Goal: Task Accomplishment & Management: Manage account settings

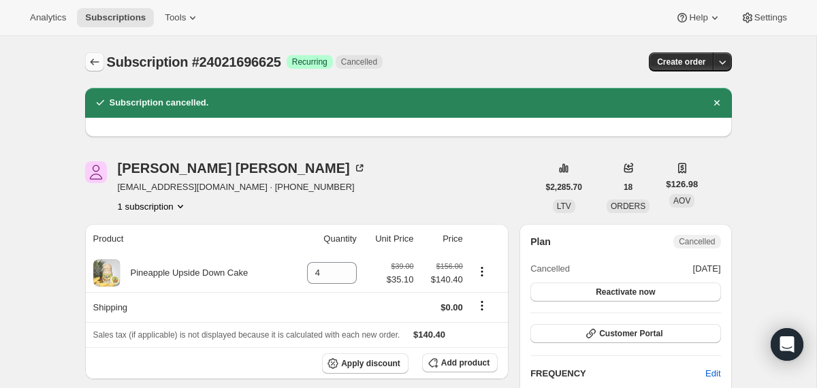
click at [93, 65] on icon "Subscriptions" at bounding box center [95, 62] width 14 height 14
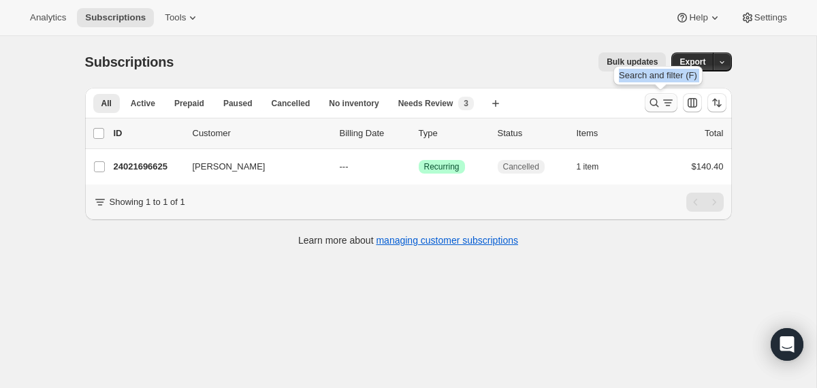
click at [659, 104] on icon "Search and filter results" at bounding box center [654, 103] width 14 height 14
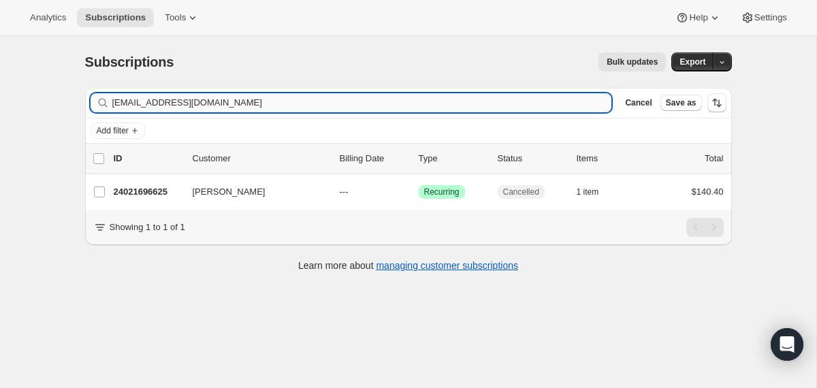
click at [510, 105] on input "[EMAIL_ADDRESS][DOMAIN_NAME]" at bounding box center [362, 102] width 500 height 19
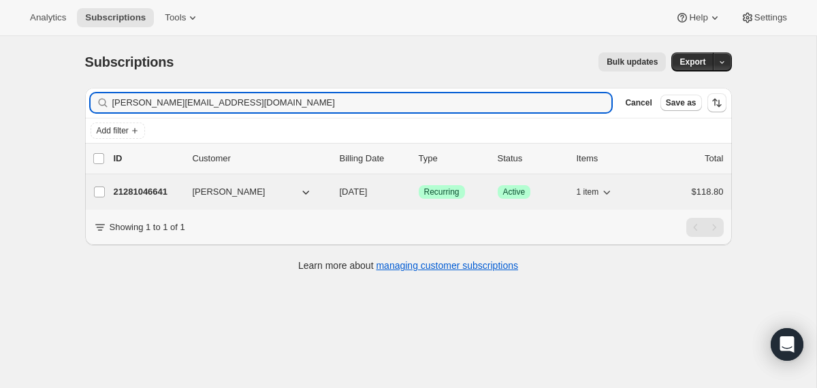
type input "[PERSON_NAME][EMAIL_ADDRESS][DOMAIN_NAME]"
click at [334, 191] on div "21281046641 [PERSON_NAME] [DATE] Success Recurring Success Active 1 item $118.80" at bounding box center [419, 191] width 610 height 19
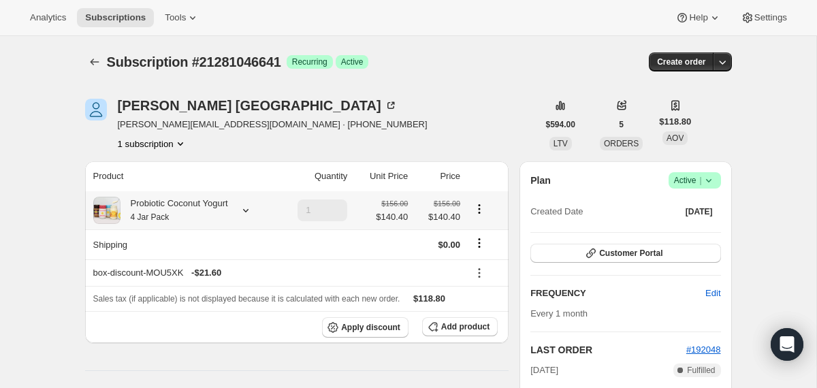
click at [189, 204] on div "Probiotic Coconut Yogurt 4 Jar Pack" at bounding box center [175, 210] width 108 height 27
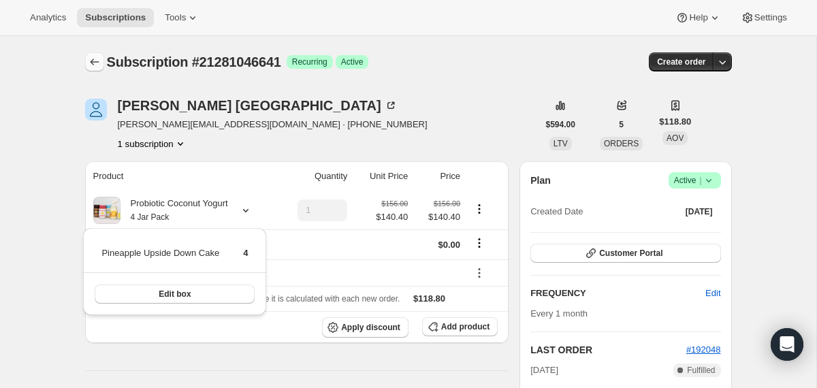
click at [97, 63] on icon "Subscriptions" at bounding box center [95, 62] width 14 height 14
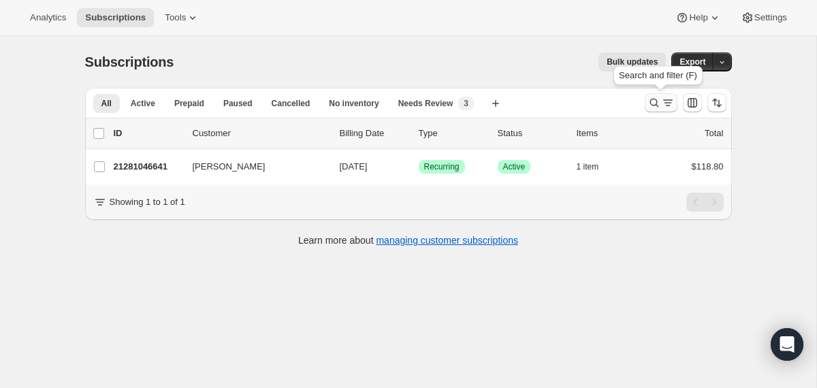
click at [659, 102] on icon "Search and filter results" at bounding box center [654, 103] width 14 height 14
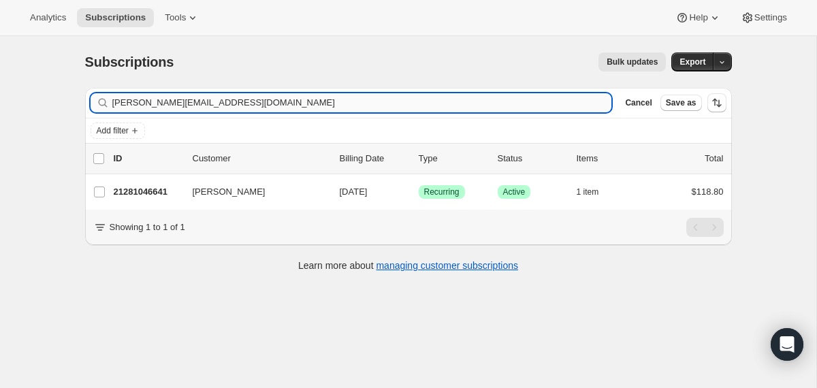
click at [532, 105] on input "[PERSON_NAME][EMAIL_ADDRESS][DOMAIN_NAME]" at bounding box center [362, 102] width 500 height 19
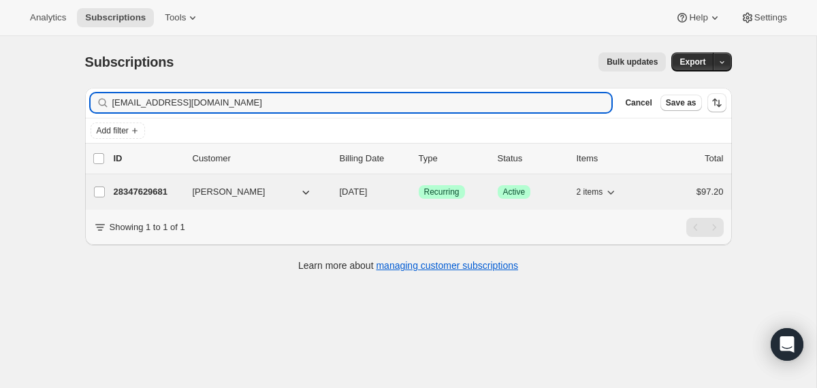
type input "[EMAIL_ADDRESS][DOMAIN_NAME]"
click at [332, 190] on div "28347629681 [PERSON_NAME] [DATE] Success Recurring Success Active 2 items $97.20" at bounding box center [419, 191] width 610 height 19
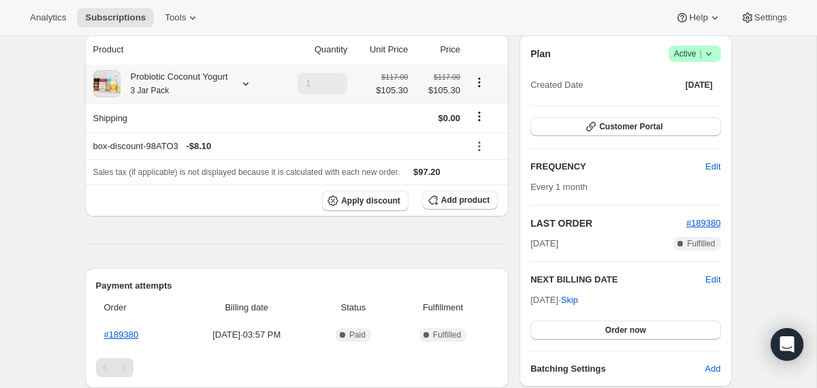
scroll to position [129, 0]
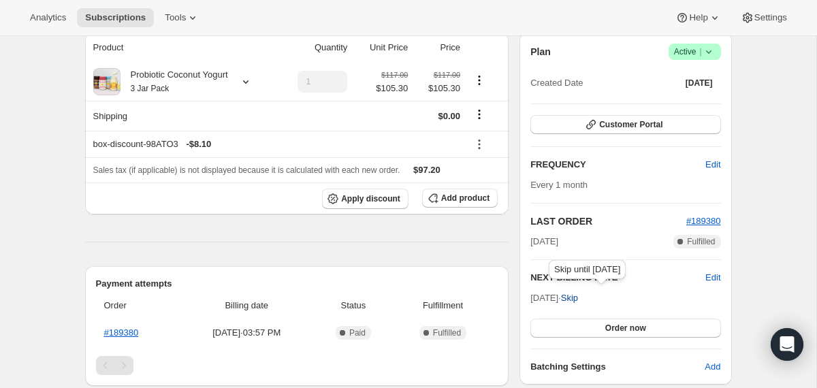
click at [578, 298] on span "Skip" at bounding box center [569, 298] width 17 height 14
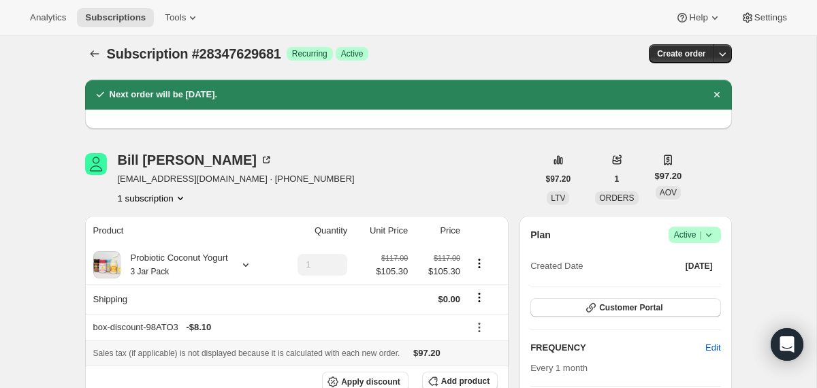
scroll to position [0, 0]
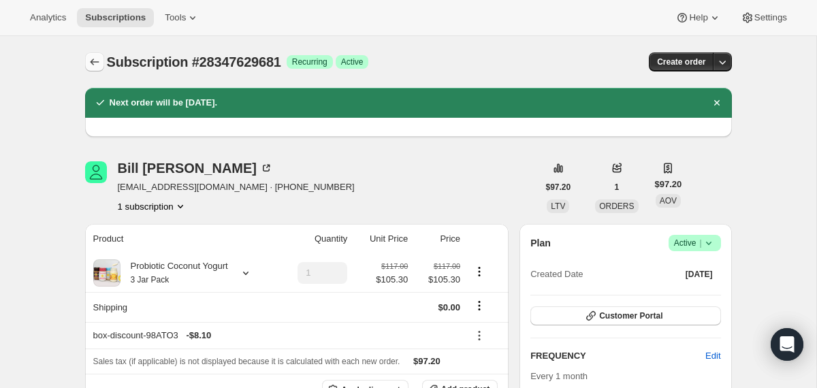
click at [92, 64] on icon "Subscriptions" at bounding box center [94, 62] width 9 height 7
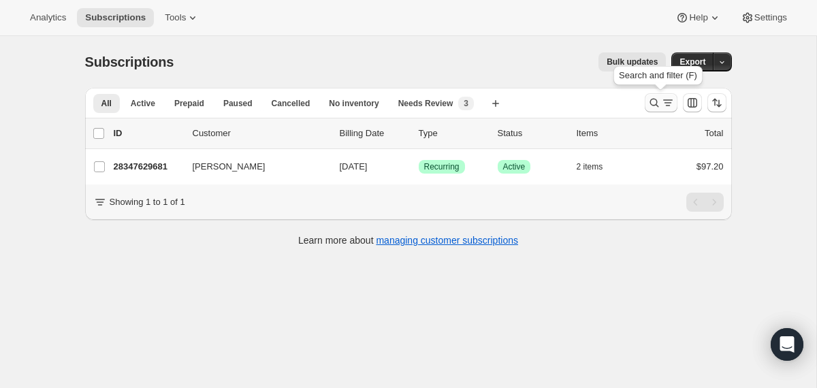
click at [653, 105] on icon "Search and filter results" at bounding box center [654, 103] width 14 height 14
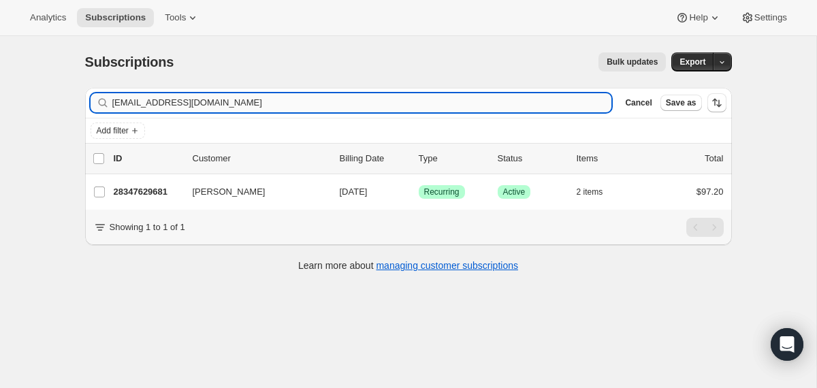
click at [502, 103] on input "[EMAIL_ADDRESS][DOMAIN_NAME]" at bounding box center [362, 102] width 500 height 19
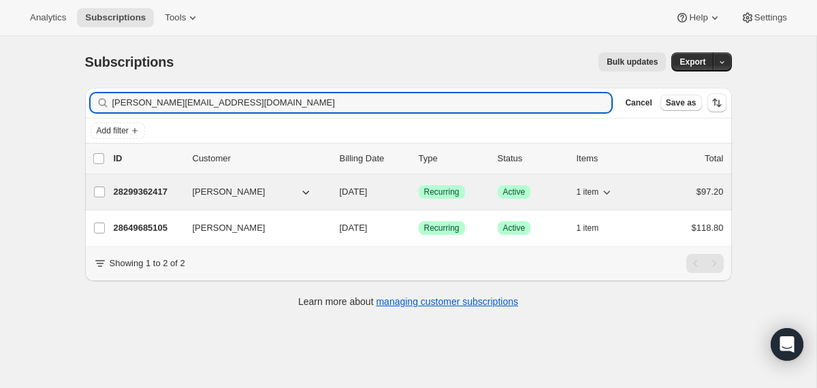
type input "[PERSON_NAME][EMAIL_ADDRESS][DOMAIN_NAME]"
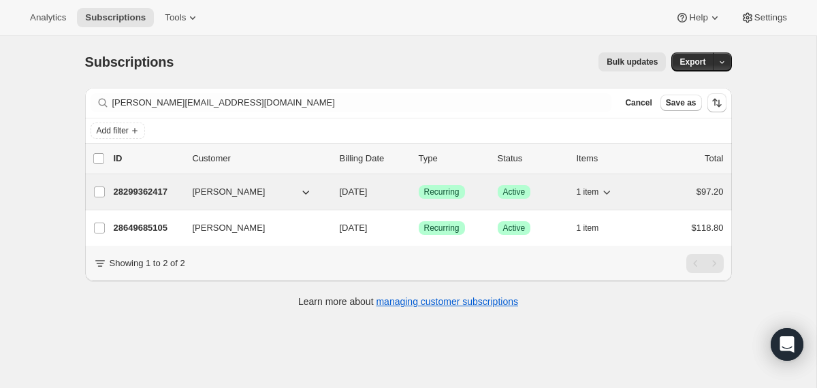
click at [334, 189] on div "28299362417 [PERSON_NAME] [DATE] Success Recurring Success Active 1 item $97.20" at bounding box center [419, 191] width 610 height 19
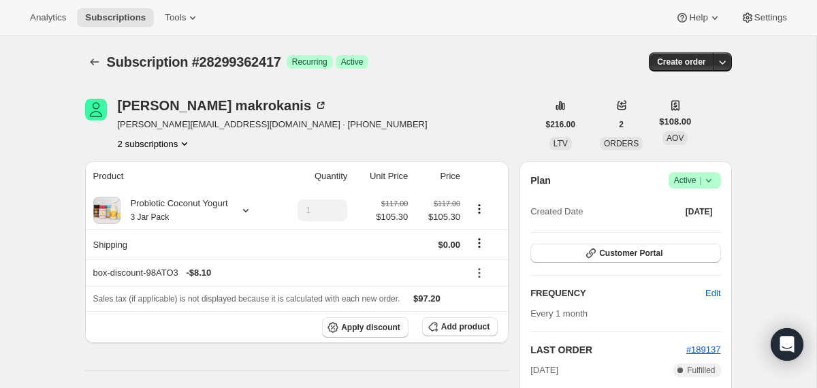
click at [709, 182] on icon at bounding box center [707, 180] width 5 height 3
click at [701, 229] on span "Cancel subscription" at bounding box center [689, 230] width 77 height 10
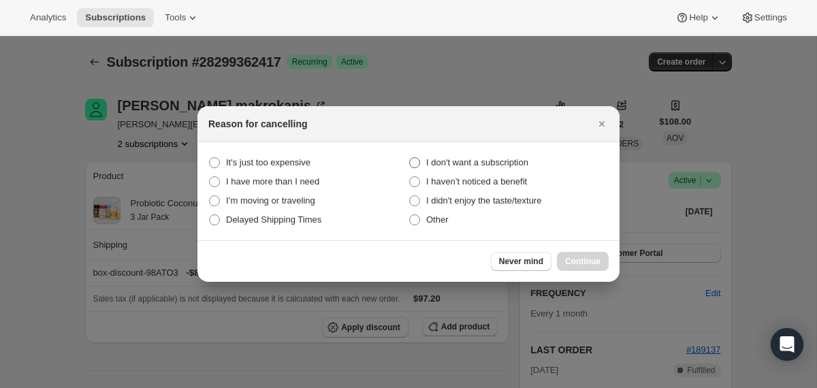
click at [528, 166] on span "I don't want a subscription" at bounding box center [477, 162] width 102 height 10
click at [410, 158] on subscription "I don't want a subscription" at bounding box center [409, 157] width 1 height 1
radio subscription "true"
click at [583, 260] on span "Continue" at bounding box center [582, 261] width 35 height 11
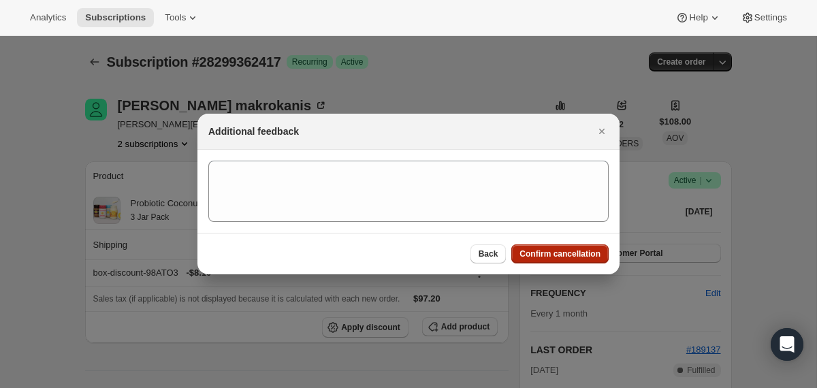
click at [583, 259] on button "Confirm cancellation" at bounding box center [559, 253] width 97 height 19
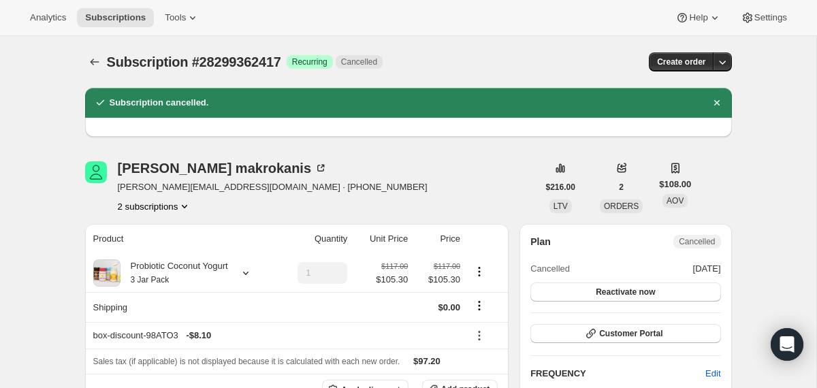
click at [94, 63] on icon "Subscriptions" at bounding box center [95, 62] width 14 height 14
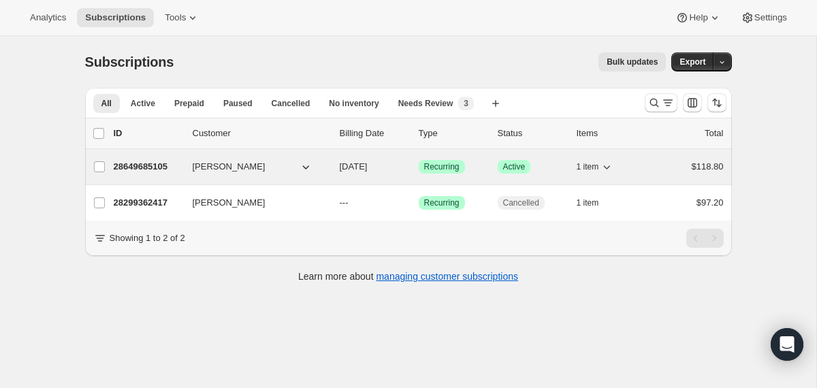
click at [340, 172] on p "[DATE]" at bounding box center [374, 167] width 68 height 14
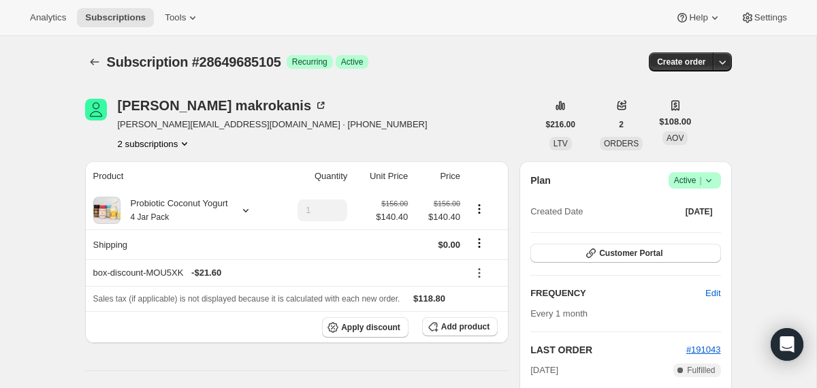
click at [712, 184] on icon at bounding box center [709, 181] width 14 height 14
click at [656, 231] on span "Cancel subscription" at bounding box center [689, 230] width 77 height 10
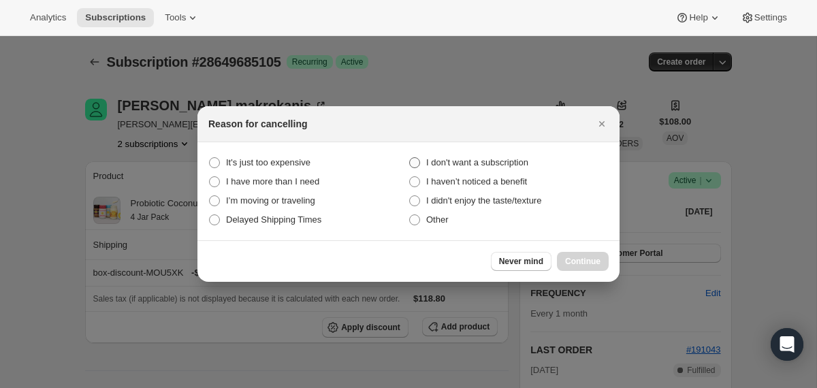
click at [459, 158] on span "I don't want a subscription" at bounding box center [477, 162] width 102 height 10
click at [410, 158] on subscription "I don't want a subscription" at bounding box center [409, 157] width 1 height 1
radio subscription "true"
click at [586, 264] on span "Continue" at bounding box center [582, 261] width 35 height 11
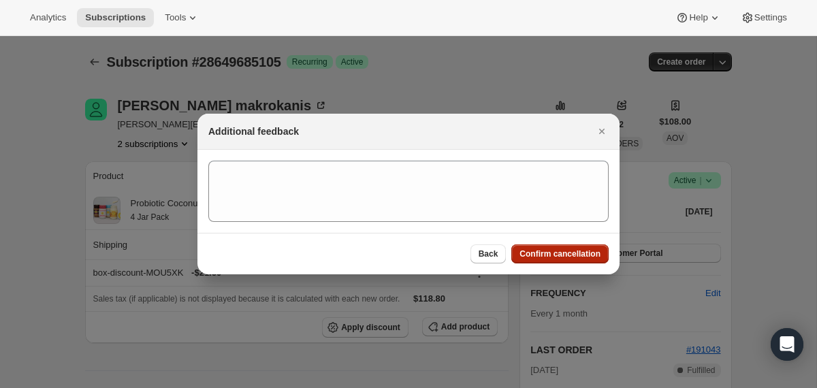
click at [569, 257] on span "Confirm cancellation" at bounding box center [559, 254] width 81 height 11
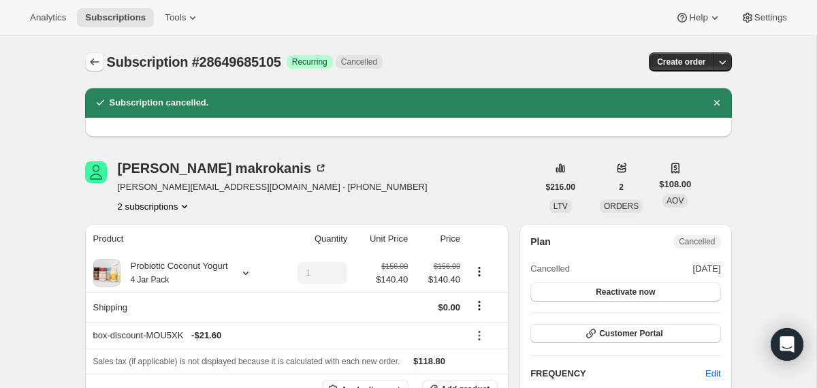
click at [97, 55] on icon "Subscriptions" at bounding box center [95, 62] width 14 height 14
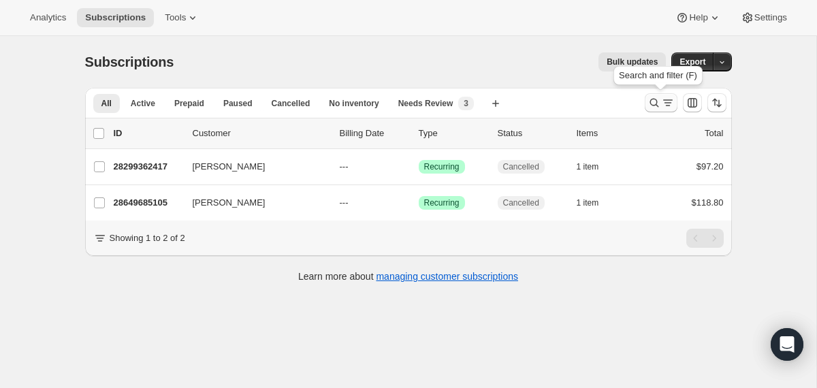
click at [658, 103] on icon "Search and filter results" at bounding box center [654, 103] width 14 height 14
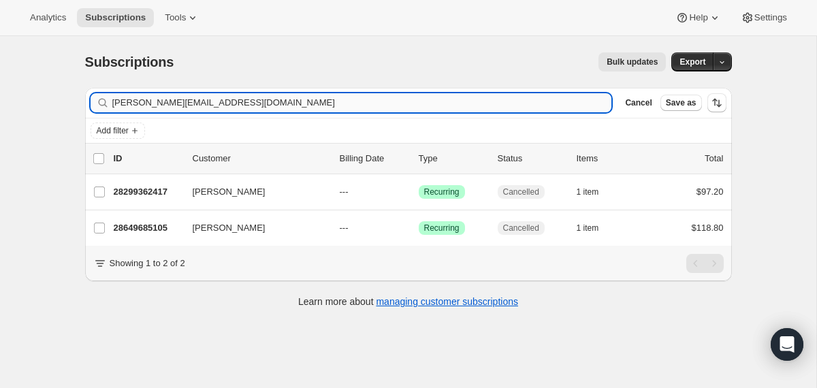
click at [500, 106] on input "[PERSON_NAME][EMAIL_ADDRESS][DOMAIN_NAME]" at bounding box center [362, 102] width 500 height 19
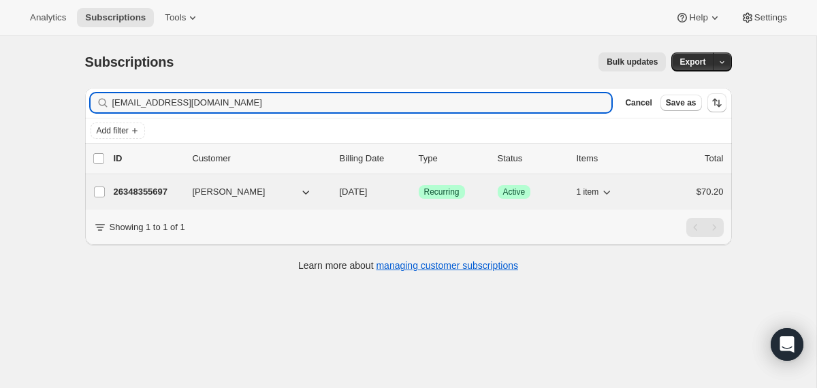
type input "[EMAIL_ADDRESS][DOMAIN_NAME]"
click at [332, 195] on div "26348355697 [PERSON_NAME] [DATE] Success Recurring Success Active 1 item $70.20" at bounding box center [419, 191] width 610 height 19
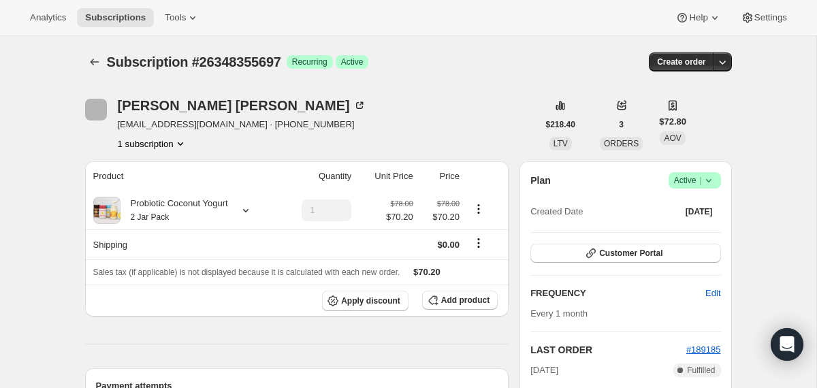
click at [709, 182] on icon at bounding box center [709, 181] width 14 height 14
click at [688, 234] on span "Cancel subscription" at bounding box center [689, 230] width 77 height 10
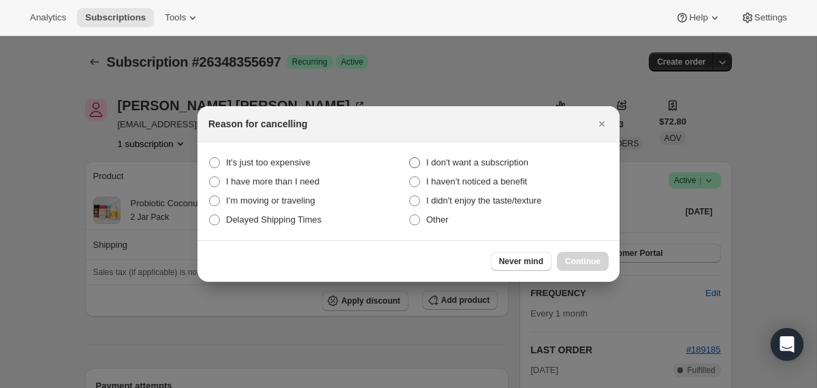
click at [511, 166] on span "I don't want a subscription" at bounding box center [477, 162] width 102 height 10
click at [410, 158] on subscription "I don't want a subscription" at bounding box center [409, 157] width 1 height 1
radio subscription "true"
click at [581, 263] on span "Continue" at bounding box center [582, 261] width 35 height 11
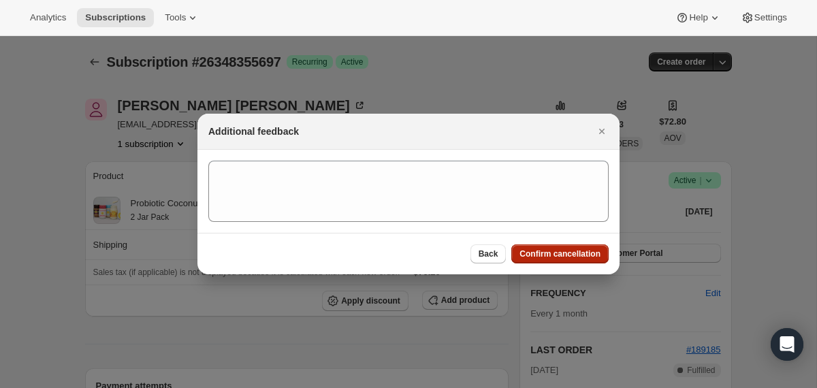
click at [566, 253] on span "Confirm cancellation" at bounding box center [559, 254] width 81 height 11
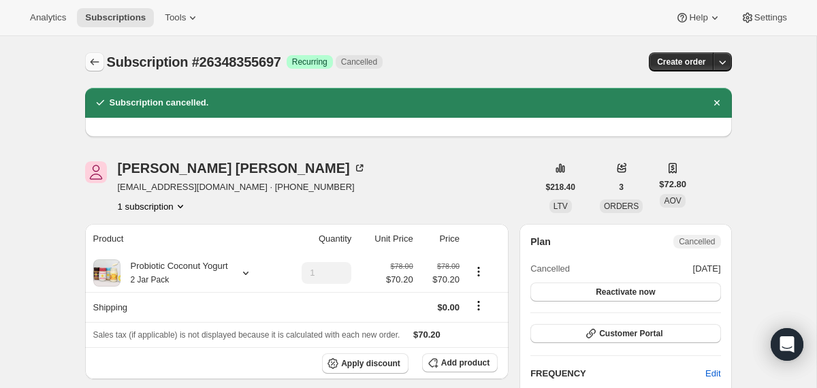
click at [92, 61] on icon "Subscriptions" at bounding box center [95, 62] width 14 height 14
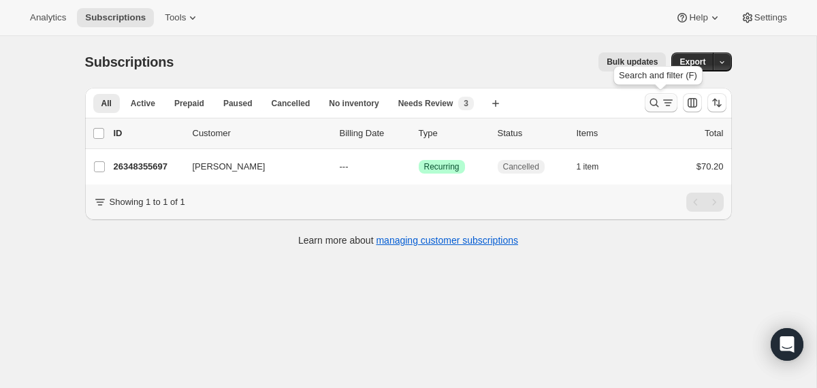
click at [649, 108] on icon "Search and filter results" at bounding box center [654, 103] width 14 height 14
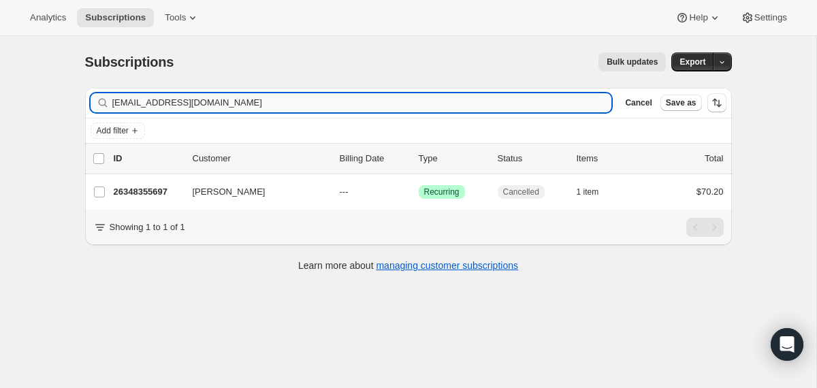
click at [533, 110] on input "[EMAIL_ADDRESS][DOMAIN_NAME]" at bounding box center [362, 102] width 500 height 19
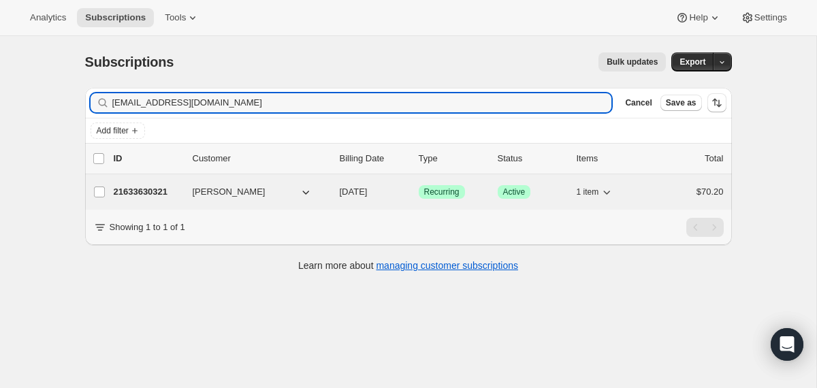
type input "[EMAIL_ADDRESS][DOMAIN_NAME]"
click at [336, 192] on div "21633630321 [PERSON_NAME] [DATE] Success Recurring Success Active 1 item $70.20" at bounding box center [419, 191] width 610 height 19
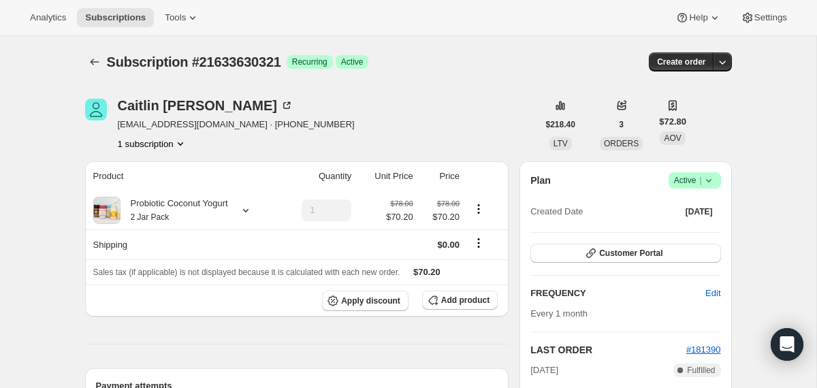
click at [709, 177] on icon at bounding box center [709, 181] width 14 height 14
click at [690, 226] on span "Cancel subscription" at bounding box center [689, 230] width 77 height 10
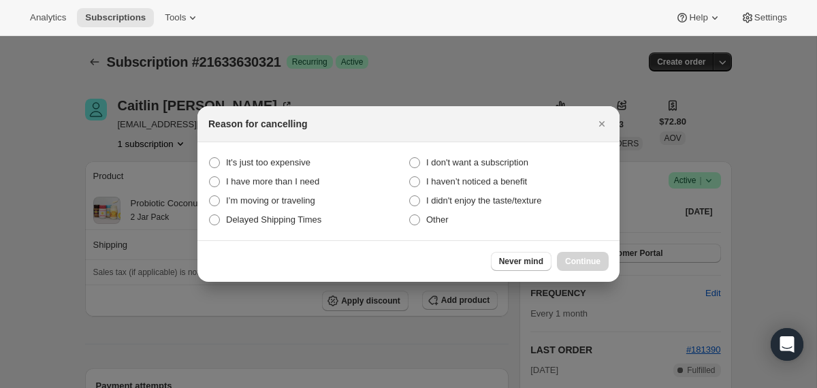
click at [517, 95] on div at bounding box center [408, 194] width 817 height 388
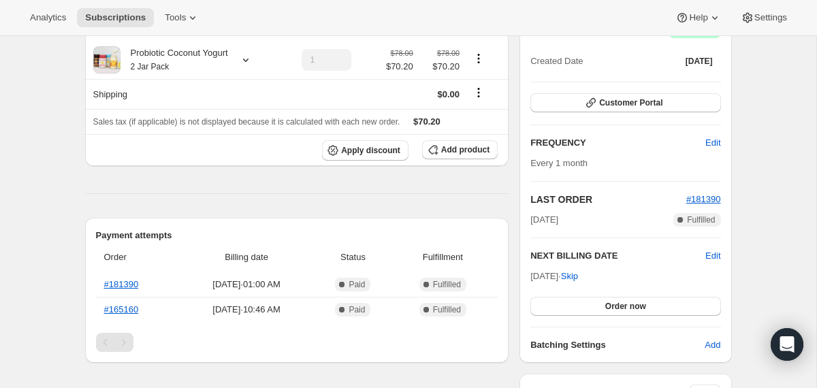
scroll to position [153, 0]
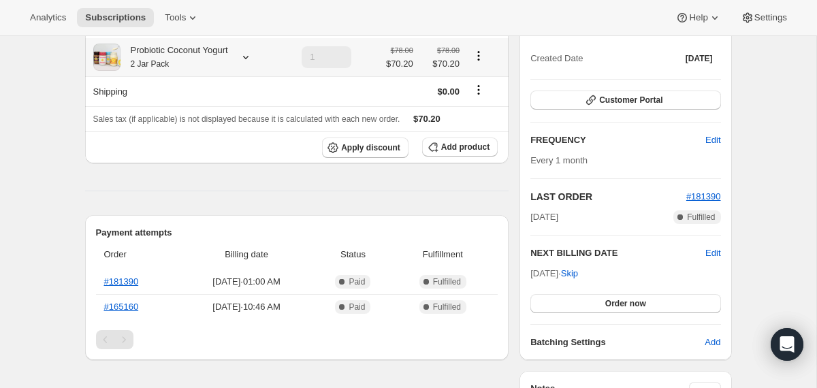
click at [189, 69] on div "Probiotic Coconut Yogurt 2 Jar Pack" at bounding box center [175, 57] width 108 height 27
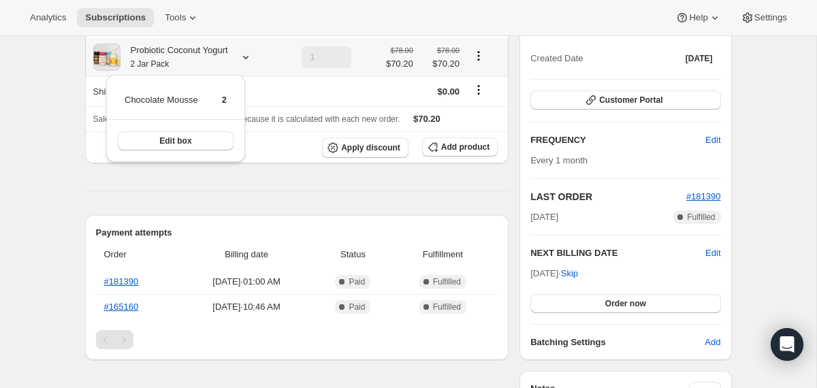
click at [189, 69] on div "Probiotic Coconut Yogurt 2 Jar Pack" at bounding box center [175, 57] width 108 height 27
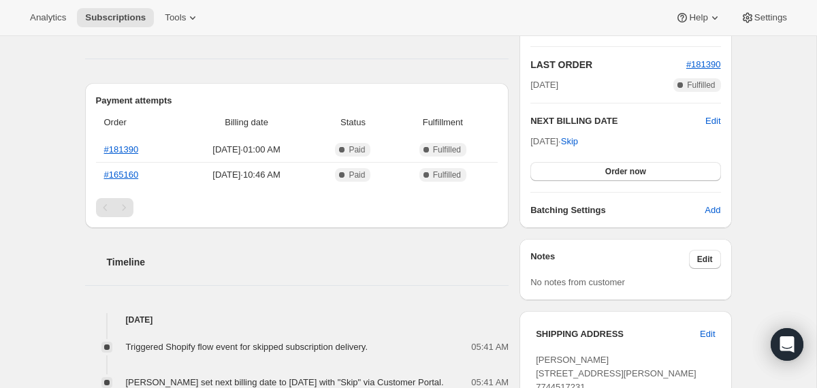
scroll to position [286, 0]
click at [545, 171] on button "Order now" at bounding box center [625, 170] width 190 height 19
click at [545, 171] on button "Click to confirm" at bounding box center [625, 170] width 190 height 19
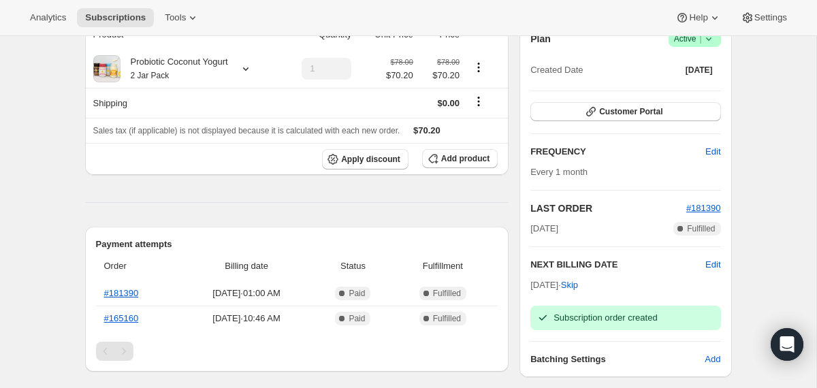
scroll to position [0, 0]
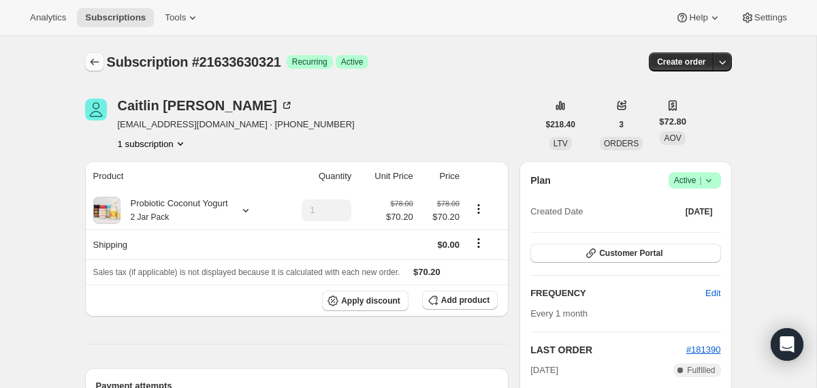
click at [92, 68] on icon "Subscriptions" at bounding box center [95, 62] width 14 height 14
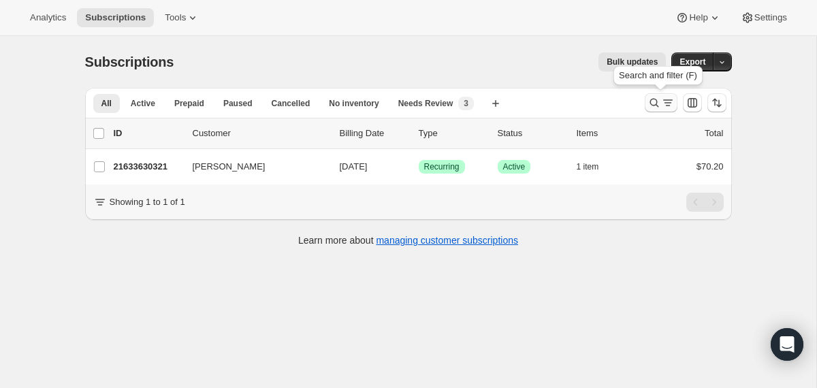
click at [648, 101] on icon "Search and filter results" at bounding box center [654, 103] width 14 height 14
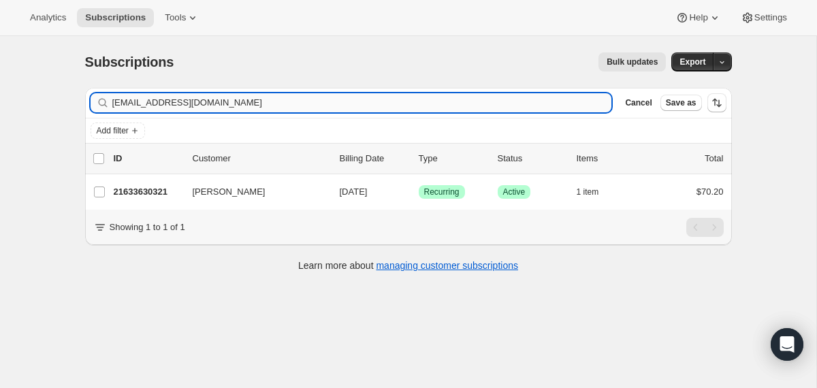
click at [466, 103] on input "[EMAIL_ADDRESS][DOMAIN_NAME]" at bounding box center [362, 102] width 500 height 19
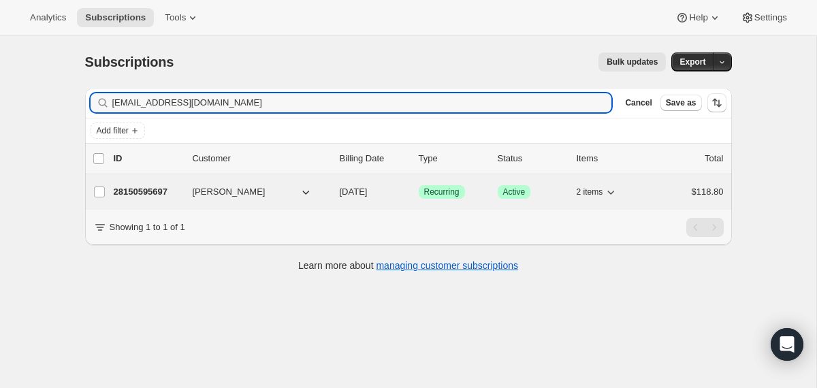
type input "[EMAIL_ADDRESS][DOMAIN_NAME]"
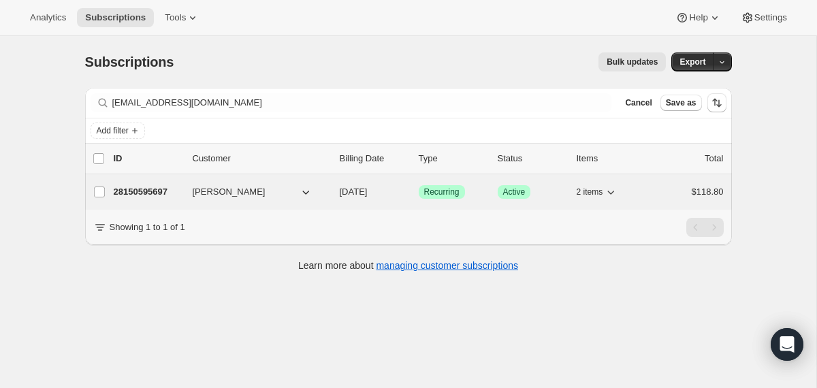
click at [333, 187] on div "28150595697 Nishat Tushi [DATE] Success Recurring Success Active 2 items $118.80" at bounding box center [419, 191] width 610 height 19
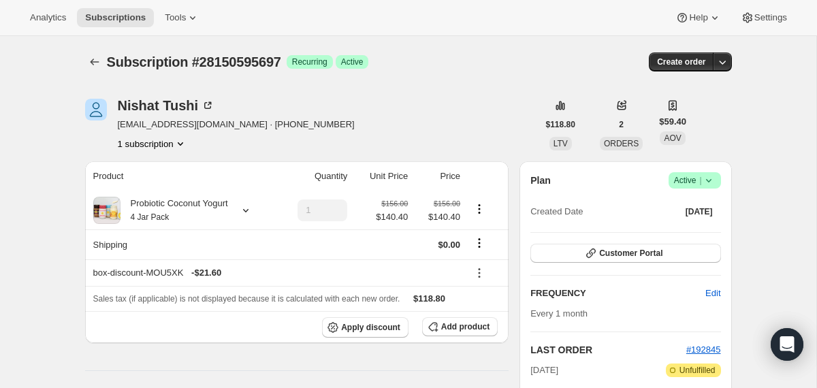
click at [709, 182] on icon at bounding box center [709, 181] width 14 height 14
click at [682, 239] on button "Cancel subscription" at bounding box center [689, 230] width 85 height 22
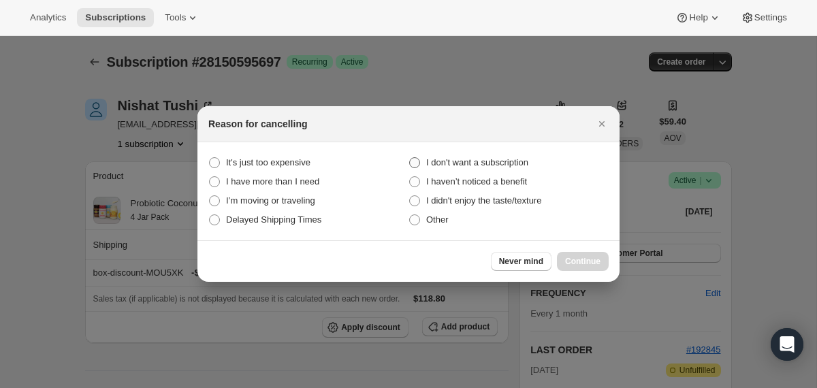
click at [456, 168] on span "I don't want a subscription" at bounding box center [477, 163] width 102 height 14
click at [410, 158] on subscription "I don't want a subscription" at bounding box center [409, 157] width 1 height 1
radio subscription "true"
click at [588, 264] on span "Continue" at bounding box center [582, 261] width 35 height 11
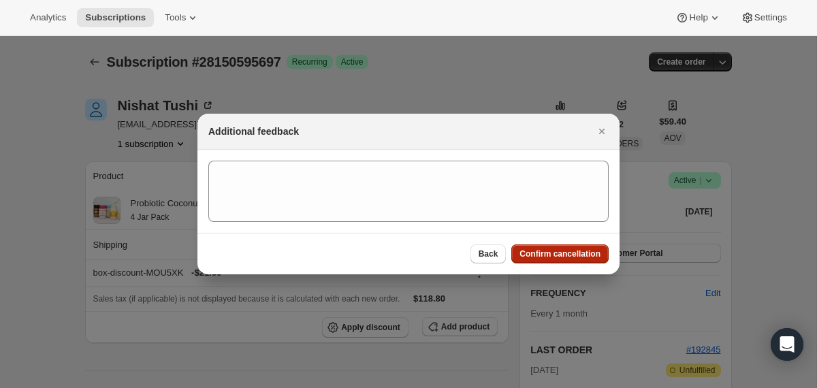
click at [572, 248] on button "Confirm cancellation" at bounding box center [559, 253] width 97 height 19
